Goal: Transaction & Acquisition: Purchase product/service

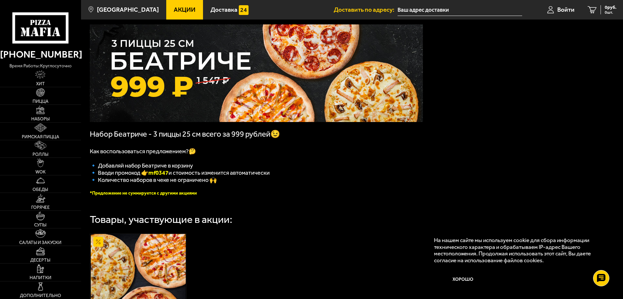
scroll to position [2, 0]
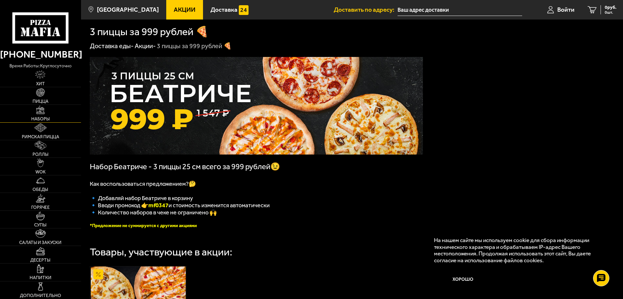
click at [45, 111] on link "Наборы" at bounding box center [40, 113] width 81 height 17
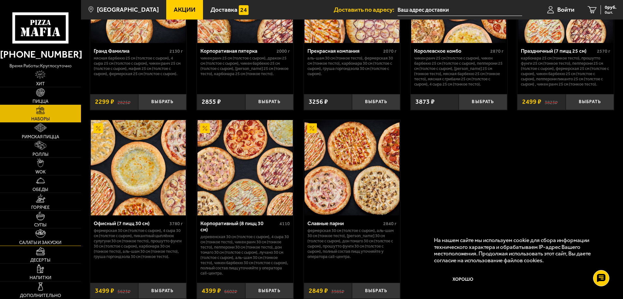
scroll to position [1003, 0]
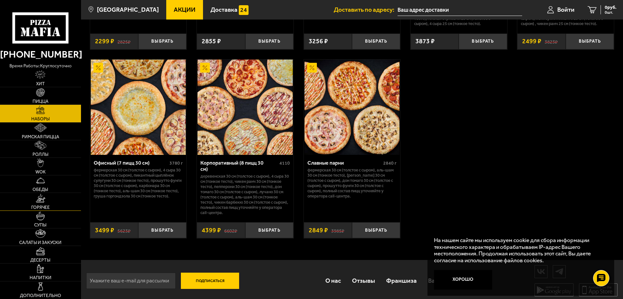
click at [36, 199] on img at bounding box center [41, 198] width 10 height 9
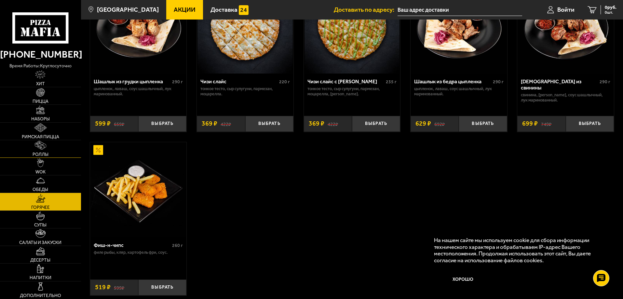
scroll to position [348, 0]
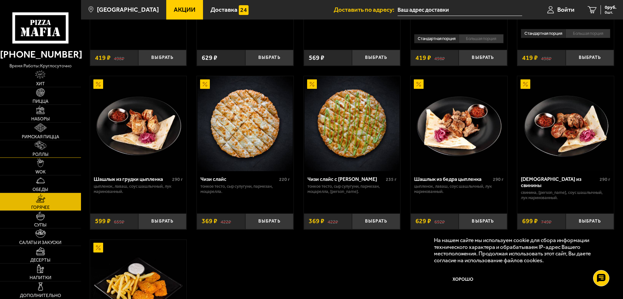
click at [46, 156] on span "Роллы" at bounding box center [41, 154] width 16 height 5
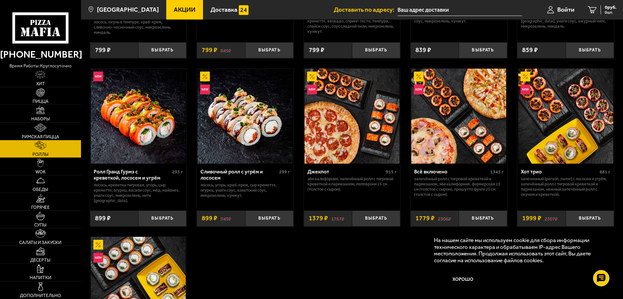
scroll to position [455, 0]
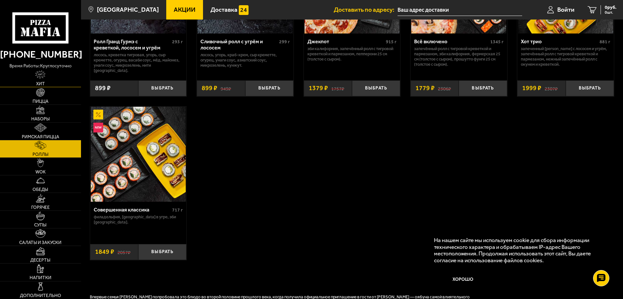
click at [42, 78] on img at bounding box center [40, 74] width 10 height 9
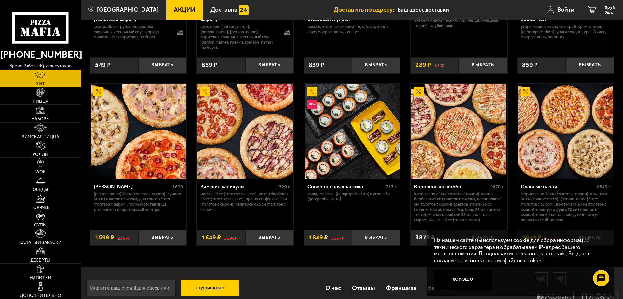
scroll to position [337, 0]
